Goal: Transaction & Acquisition: Download file/media

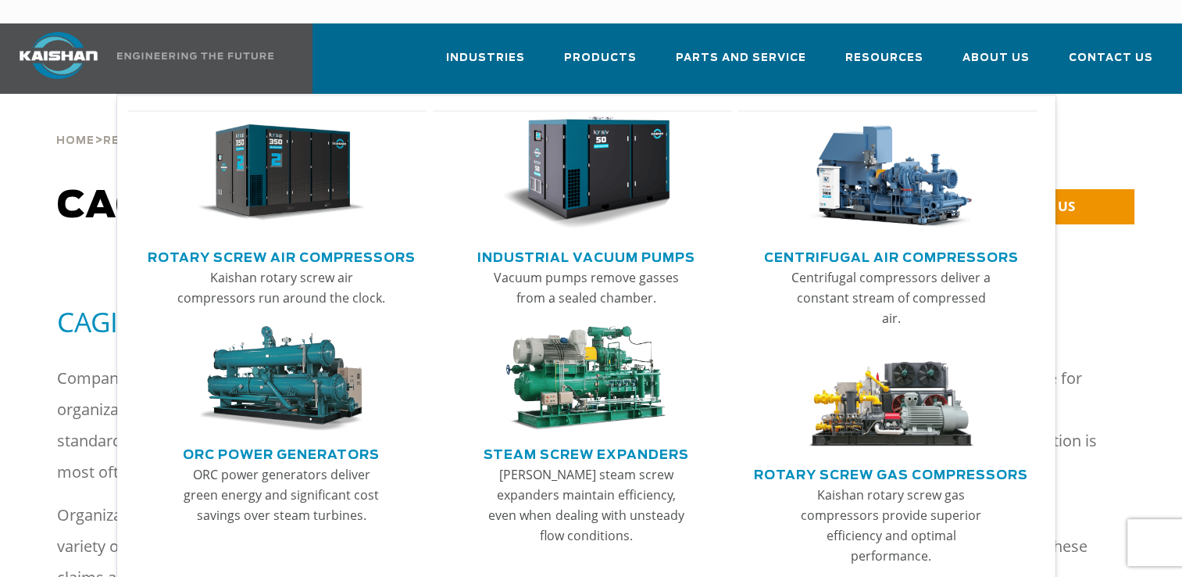
click at [278, 173] on img "Main menu" at bounding box center [281, 172] width 169 height 113
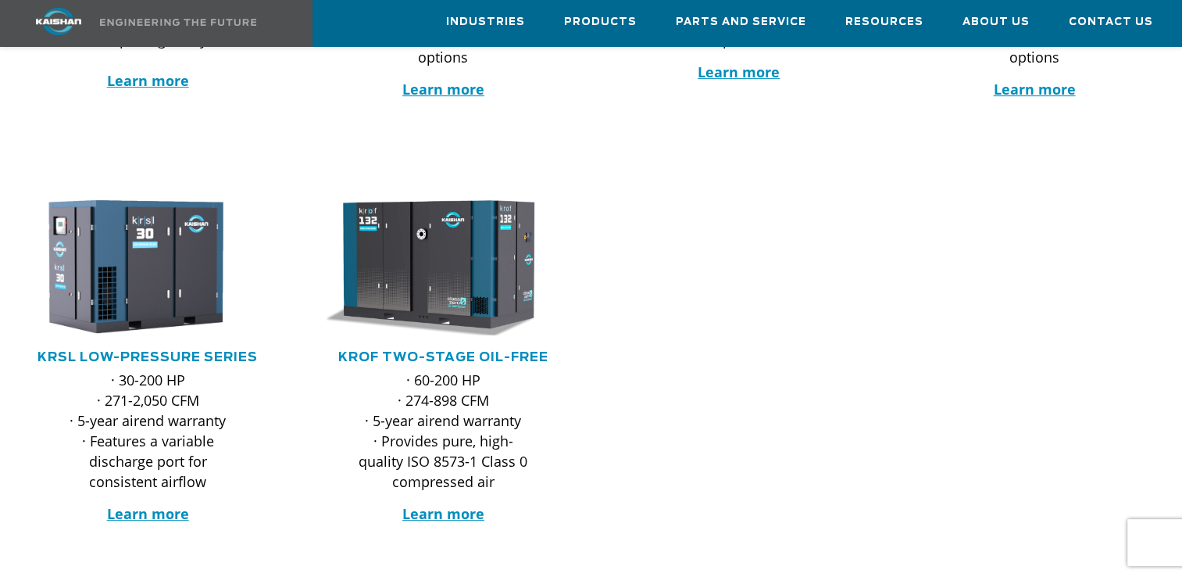
scroll to position [634, 0]
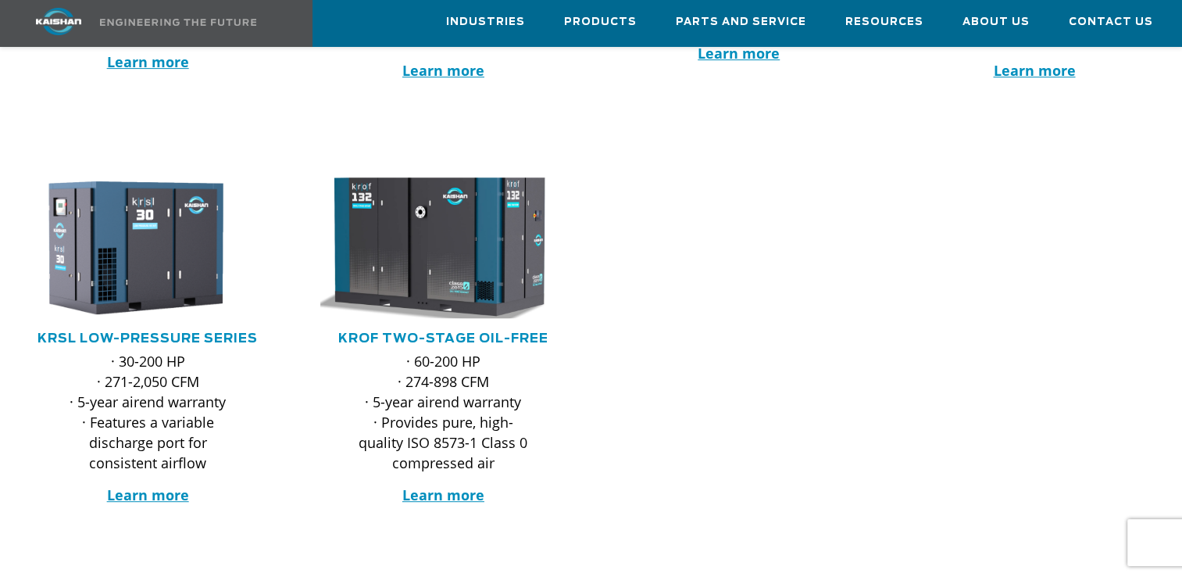
click at [453, 234] on img at bounding box center [432, 247] width 270 height 155
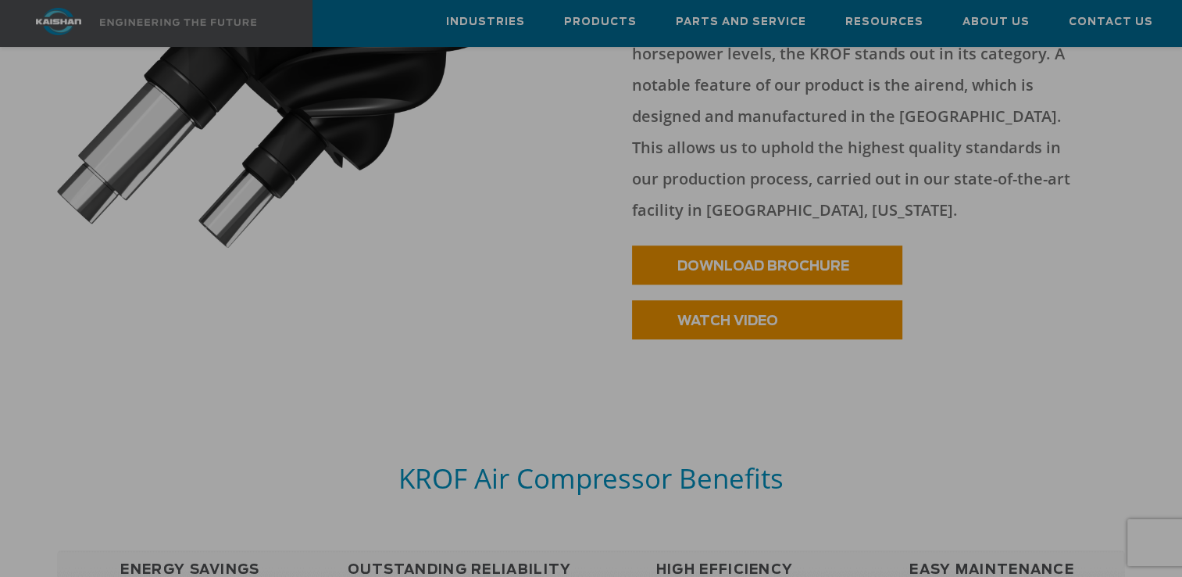
scroll to position [1088, 0]
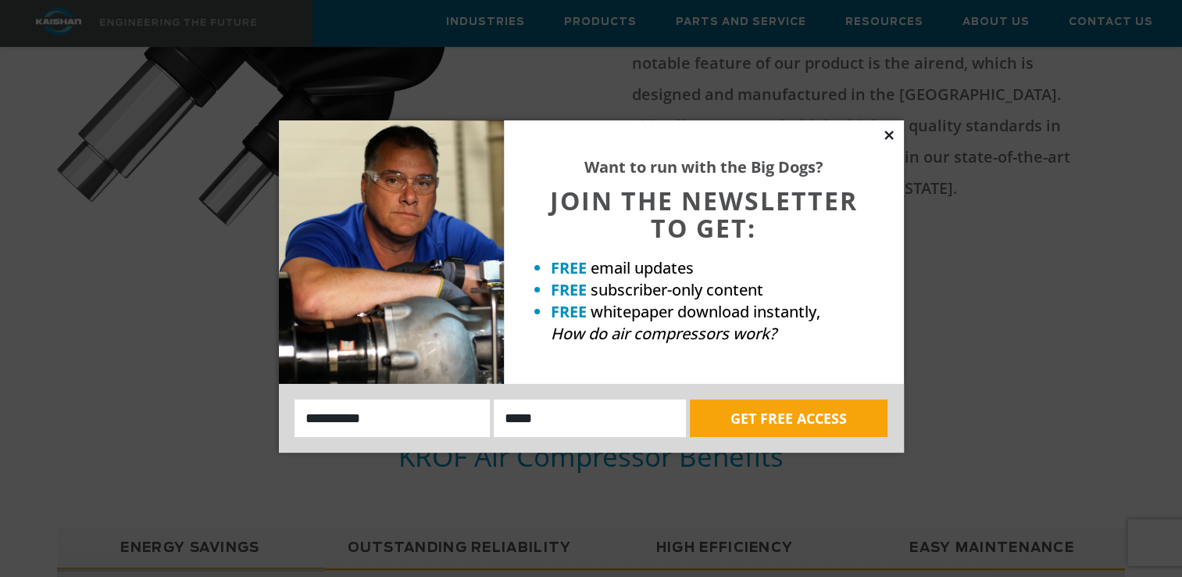
click at [892, 139] on icon at bounding box center [888, 134] width 9 height 9
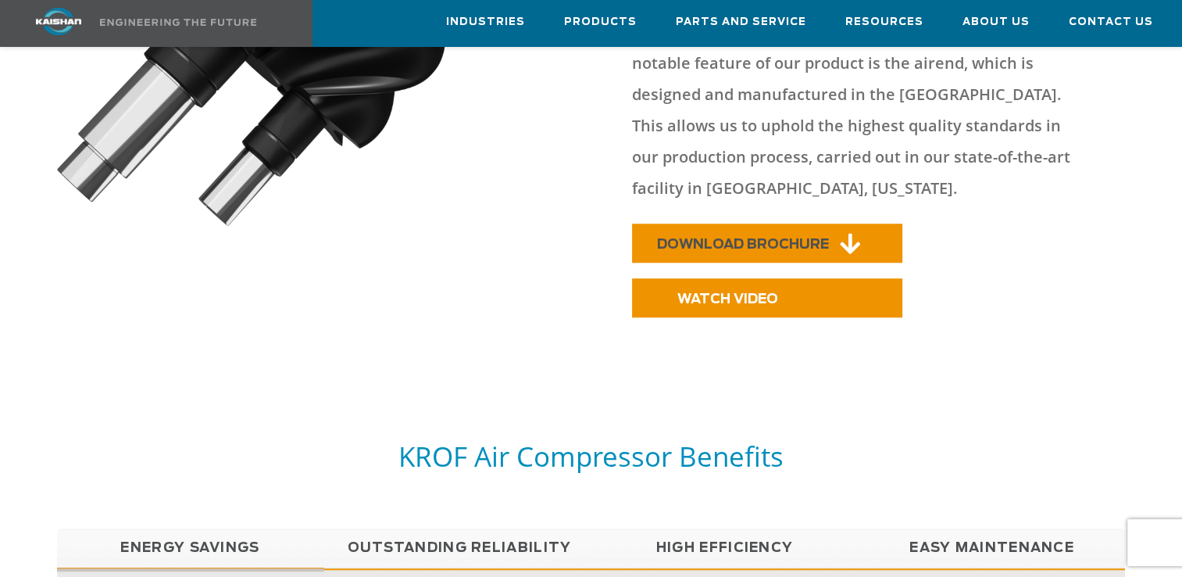
click at [824, 238] on span "DOWNLOAD BROCHURE" at bounding box center [743, 244] width 172 height 13
